Goal: Task Accomplishment & Management: Complete application form

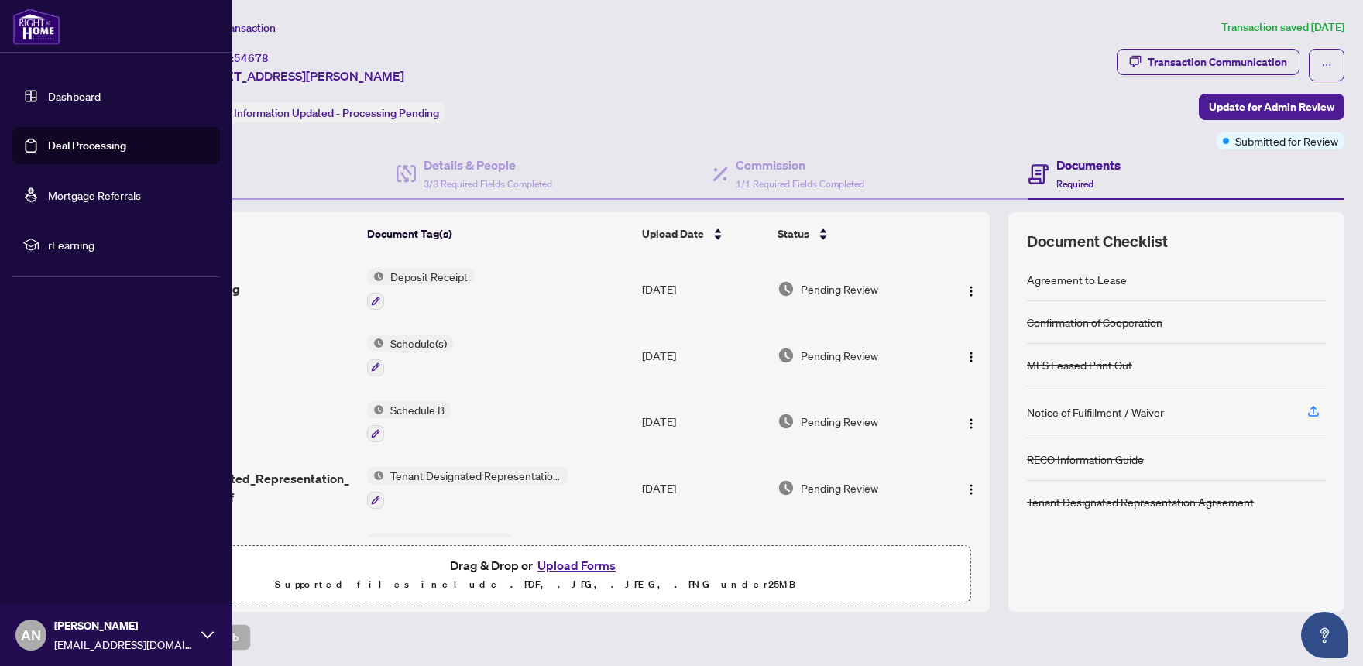
scroll to position [1, 0]
click at [48, 95] on link "Dashboard" at bounding box center [74, 96] width 53 height 14
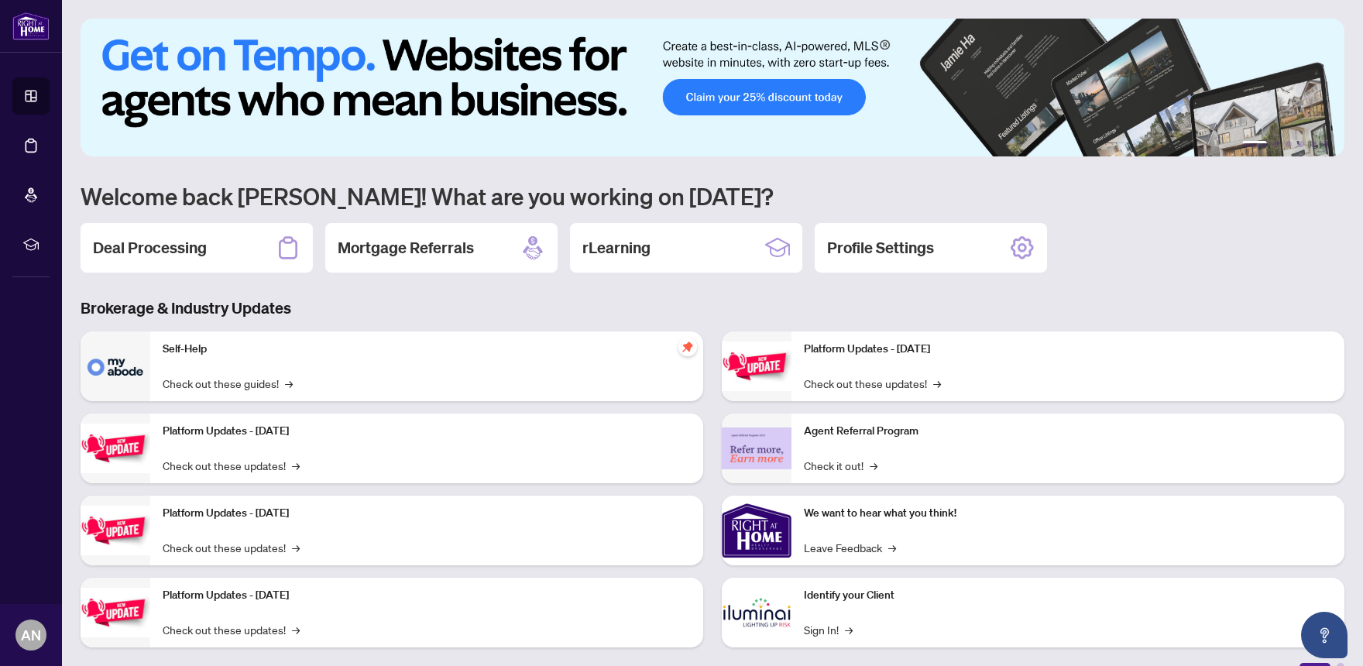
click at [30, 99] on icon at bounding box center [30, 95] width 15 height 15
click at [32, 92] on icon at bounding box center [30, 95] width 15 height 15
click at [25, 152] on icon at bounding box center [30, 145] width 15 height 15
click at [33, 147] on icon at bounding box center [30, 145] width 15 height 15
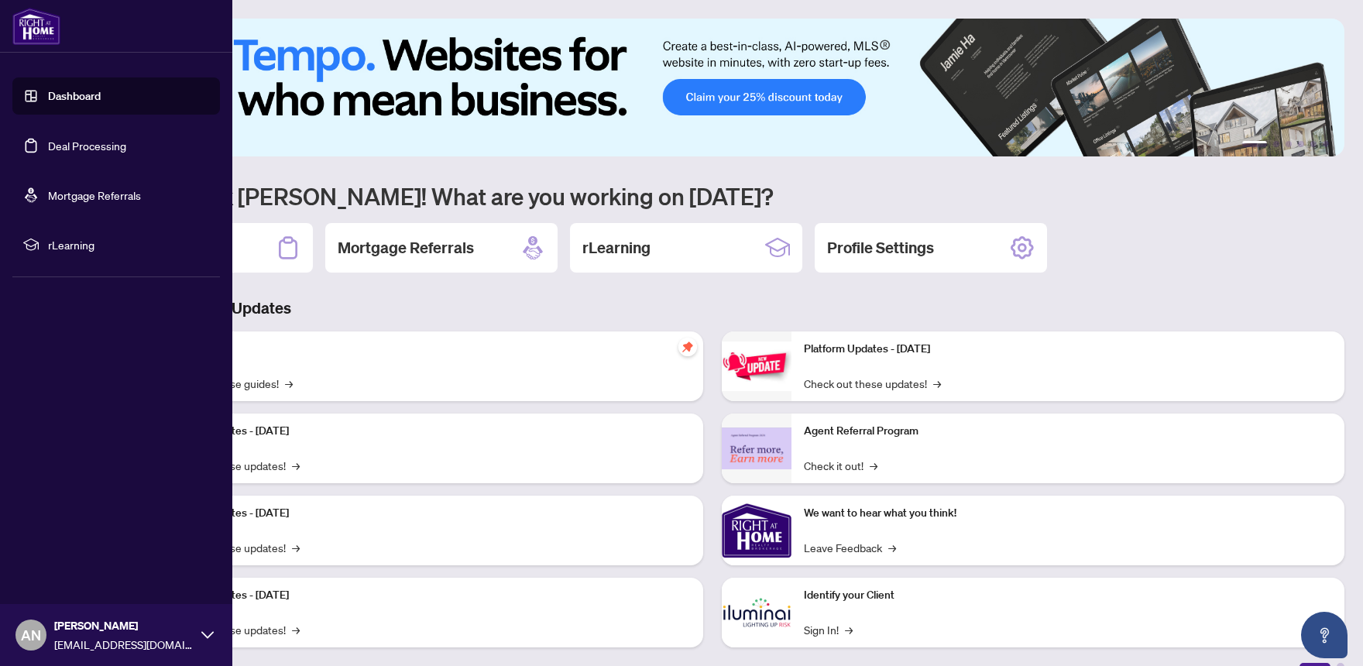
click at [83, 146] on link "Deal Processing" at bounding box center [87, 146] width 78 height 14
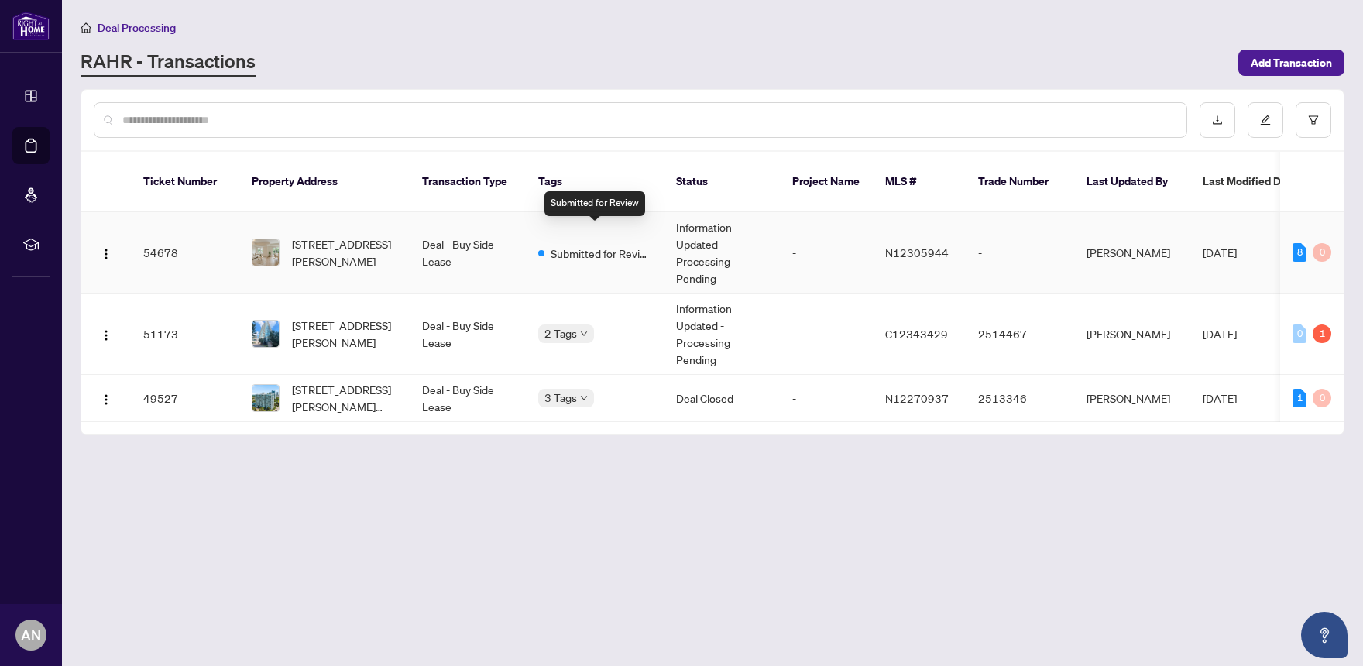
click at [585, 245] on span "Submitted for Review" at bounding box center [601, 253] width 101 height 17
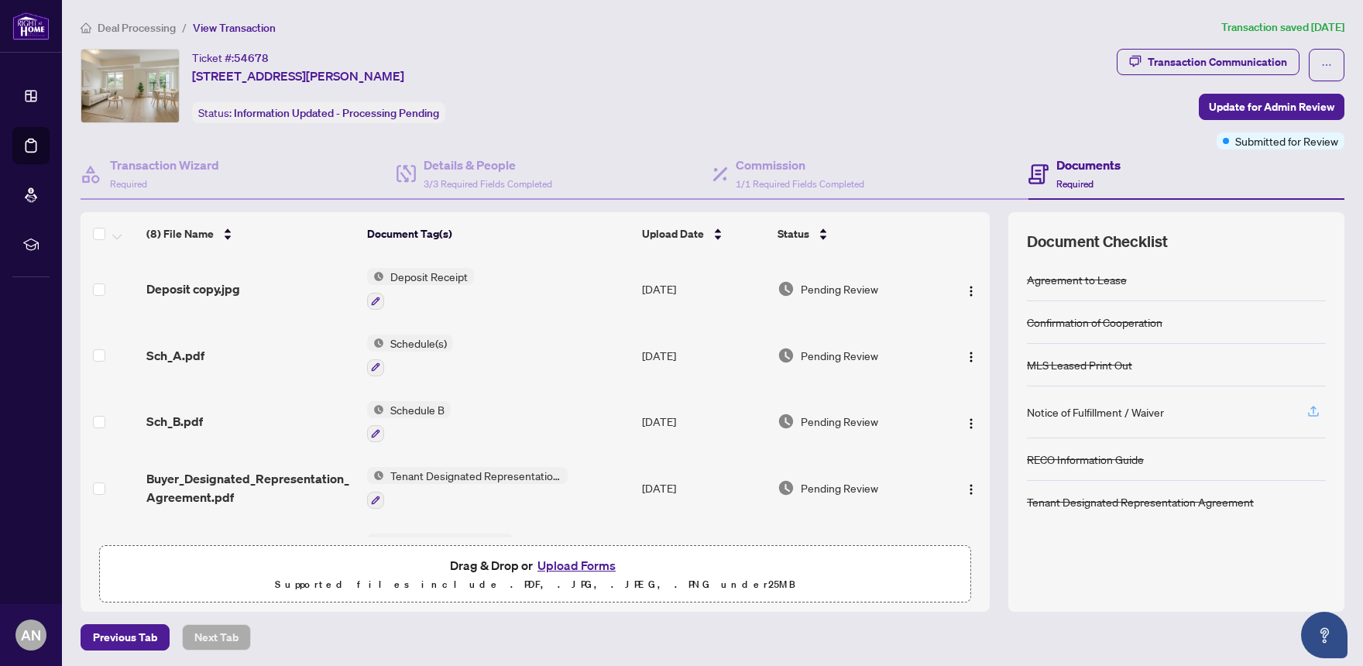
click at [1310, 411] on icon "button" at bounding box center [1314, 411] width 14 height 14
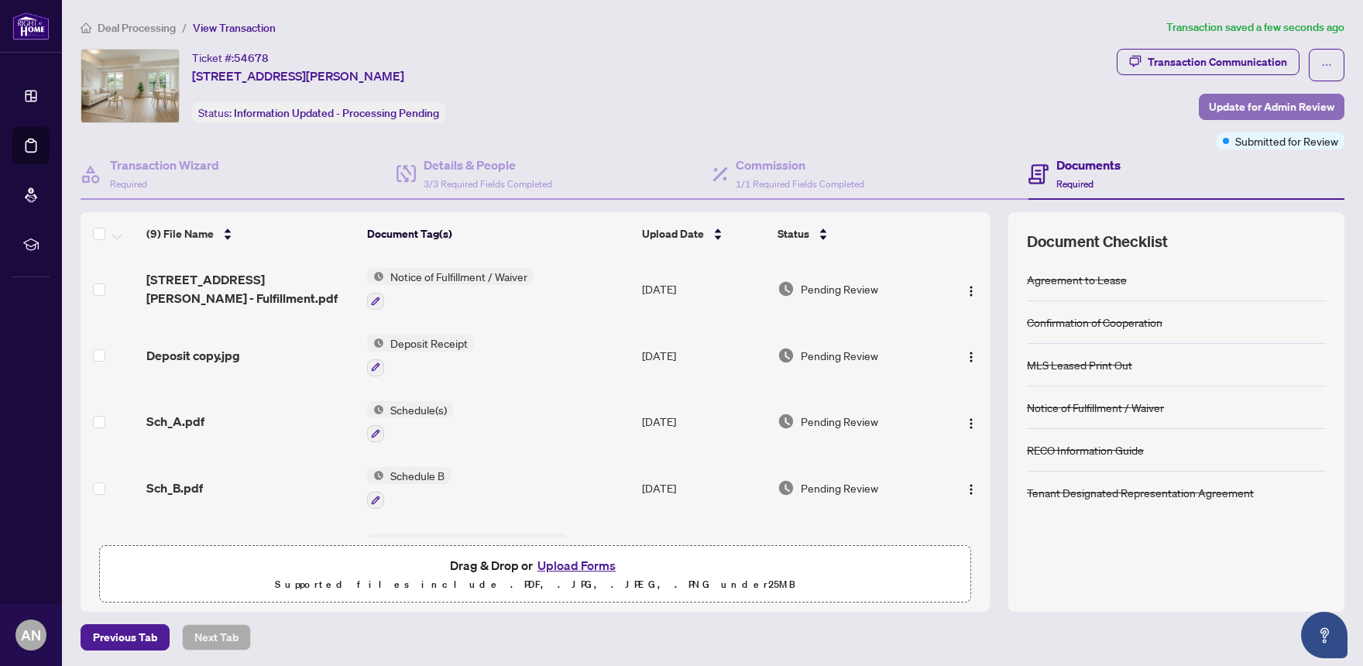
click at [1272, 108] on span "Update for Admin Review" at bounding box center [1271, 106] width 125 height 25
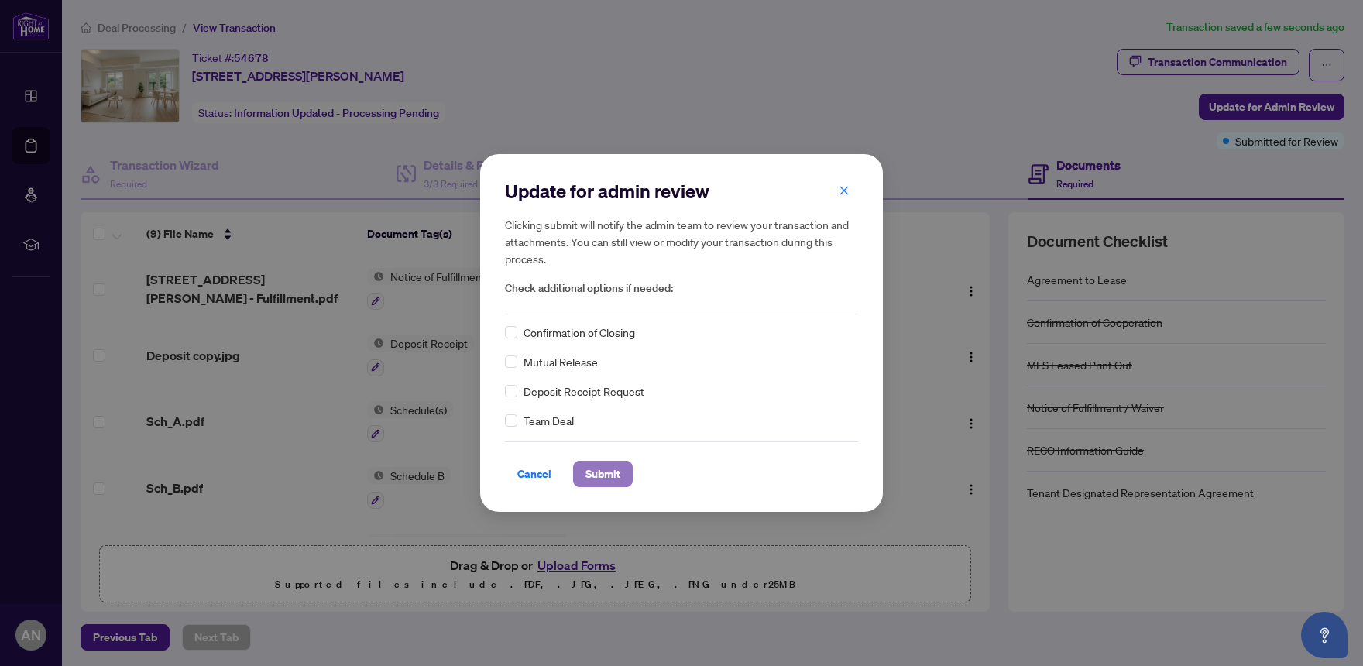
click at [610, 470] on span "Submit" at bounding box center [602, 474] width 35 height 25
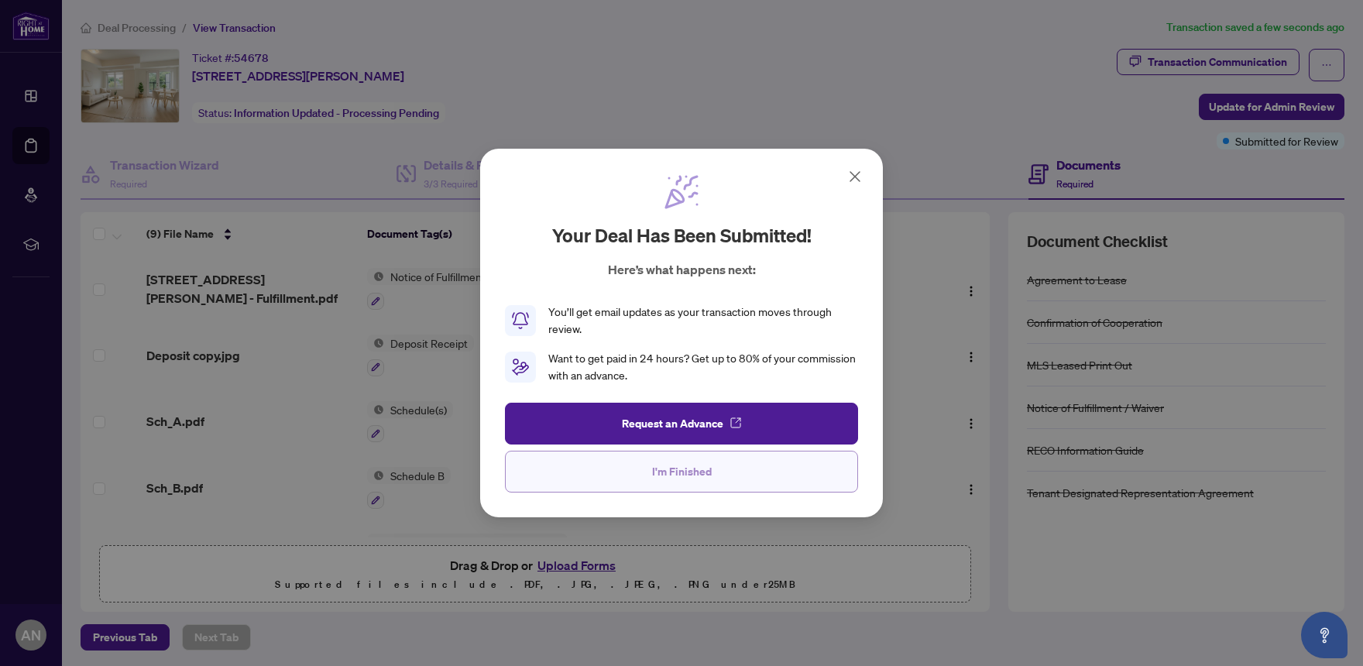
click at [735, 465] on button "I'm Finished" at bounding box center [681, 472] width 353 height 42
